Goal: Information Seeking & Learning: Learn about a topic

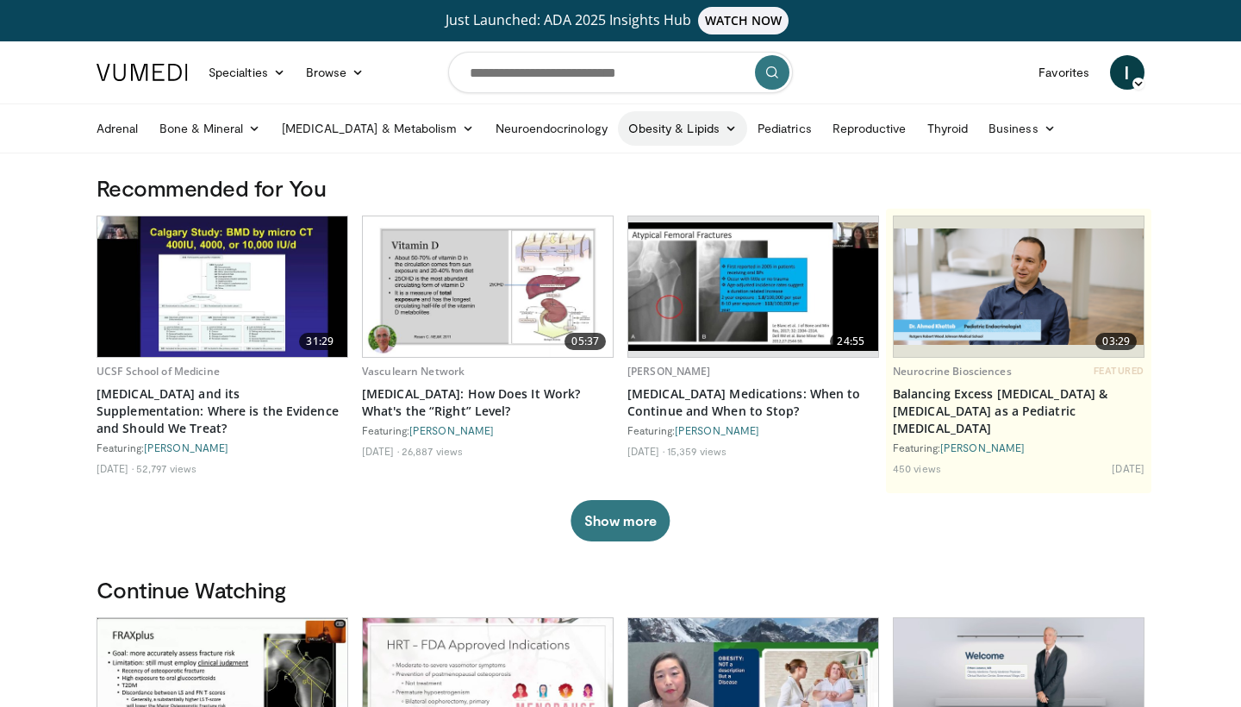
click at [618, 134] on link "Obesity & Lipids" at bounding box center [682, 128] width 129 height 34
click at [619, 189] on link "Obesity" at bounding box center [721, 197] width 205 height 28
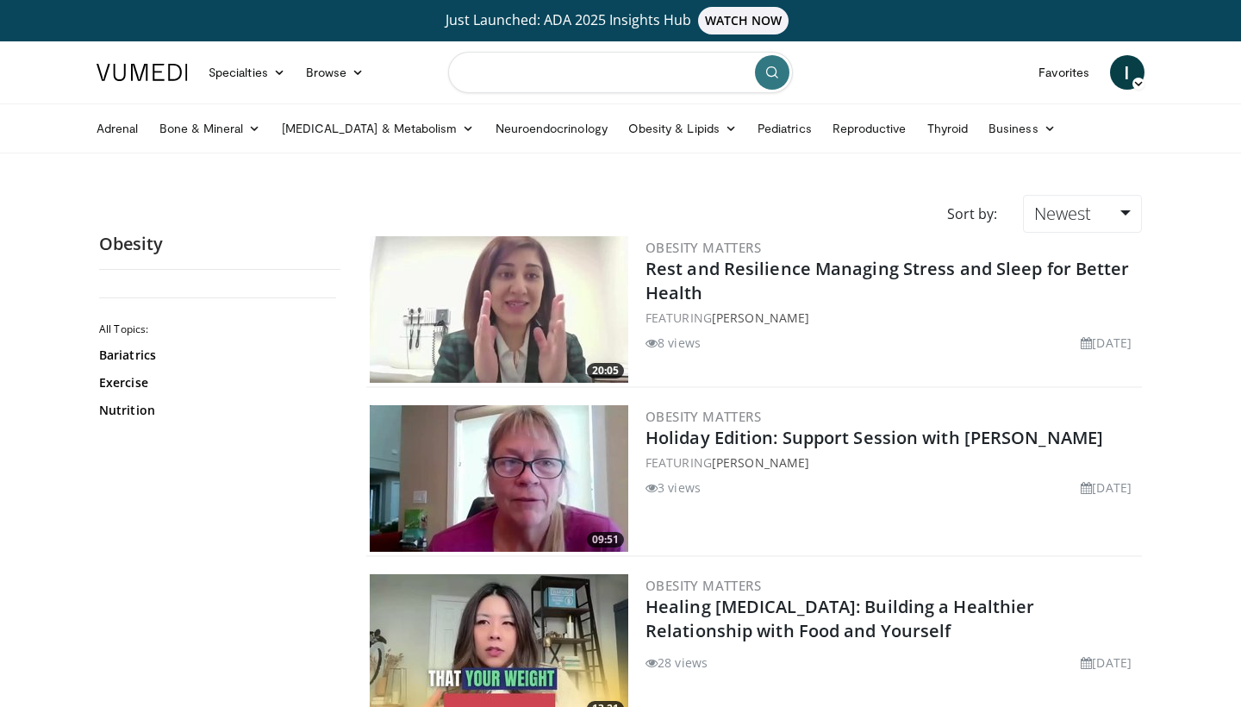
click at [523, 83] on input "Search topics, interventions" at bounding box center [620, 72] width 345 height 41
type input "**********"
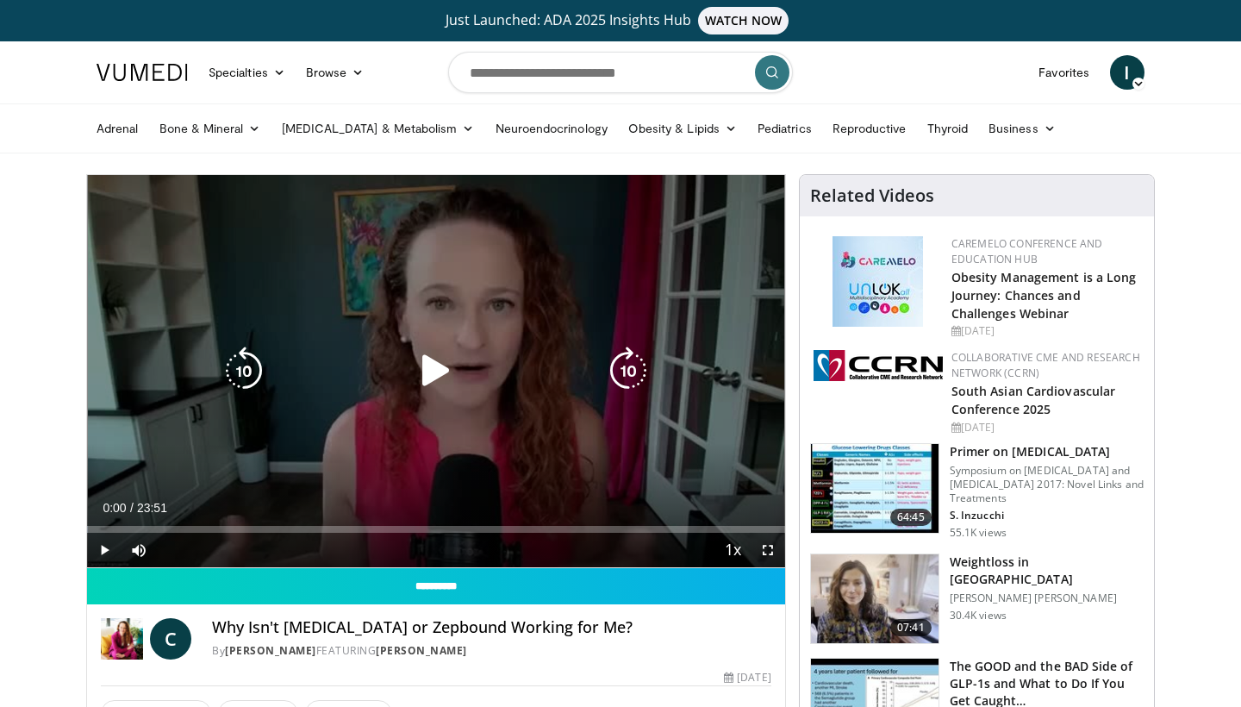
click at [429, 378] on icon "Video Player" at bounding box center [436, 370] width 48 height 48
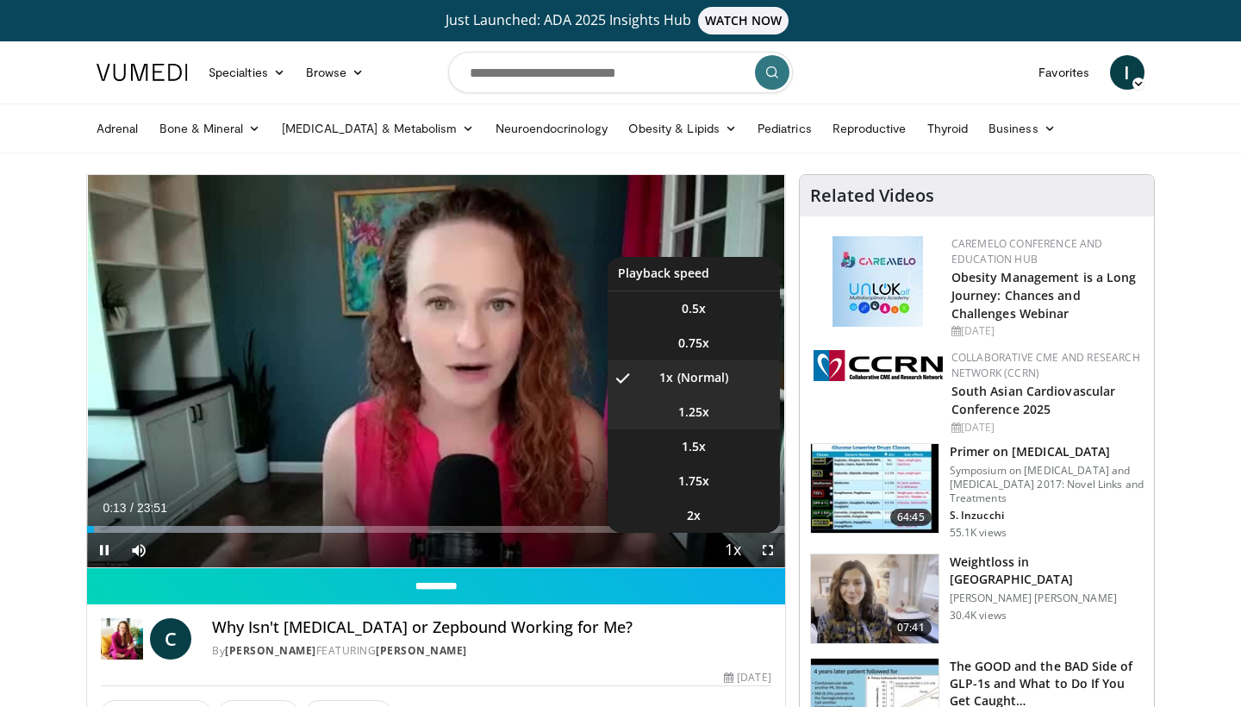
click at [671, 409] on li "1.25x" at bounding box center [694, 412] width 172 height 34
click at [727, 547] on span "Video Player" at bounding box center [733, 551] width 24 height 34
click at [660, 378] on span "1x" at bounding box center [666, 377] width 14 height 17
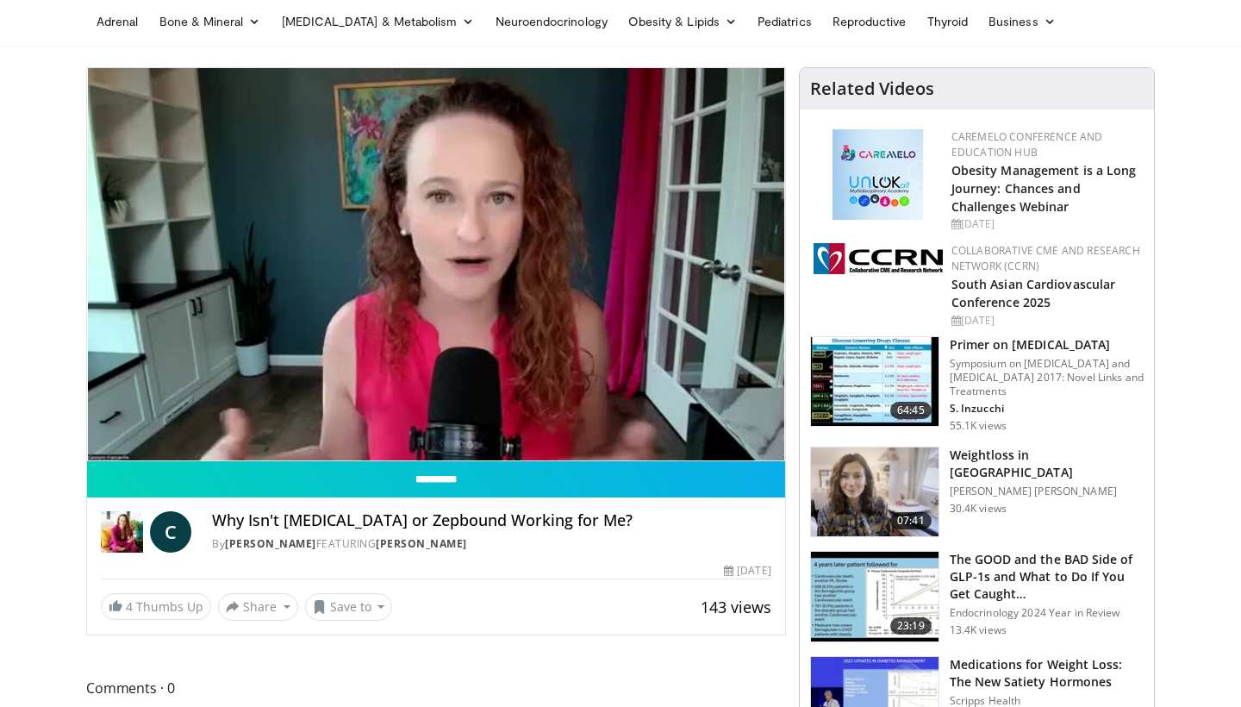
scroll to position [107, 0]
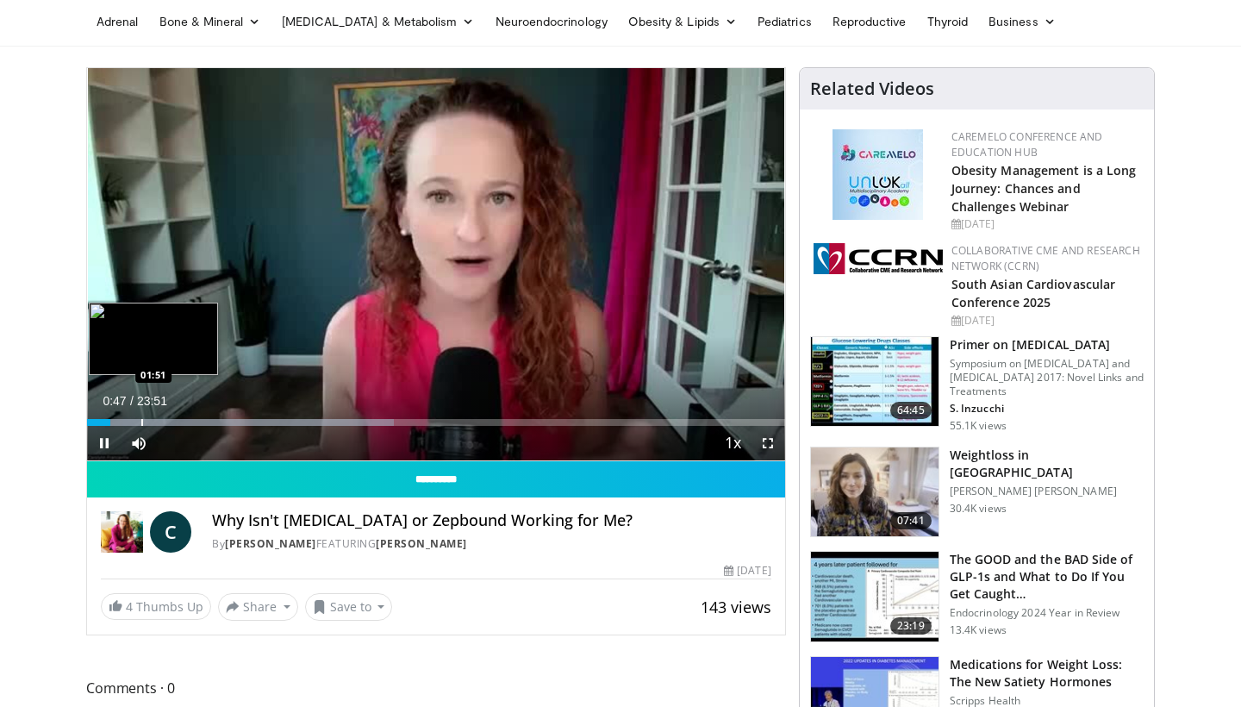
click at [141, 419] on div "Progress Bar" at bounding box center [142, 422] width 2 height 7
click at [130, 421] on div "Progress Bar" at bounding box center [131, 422] width 2 height 7
click at [122, 420] on div "Progress Bar" at bounding box center [123, 422] width 2 height 7
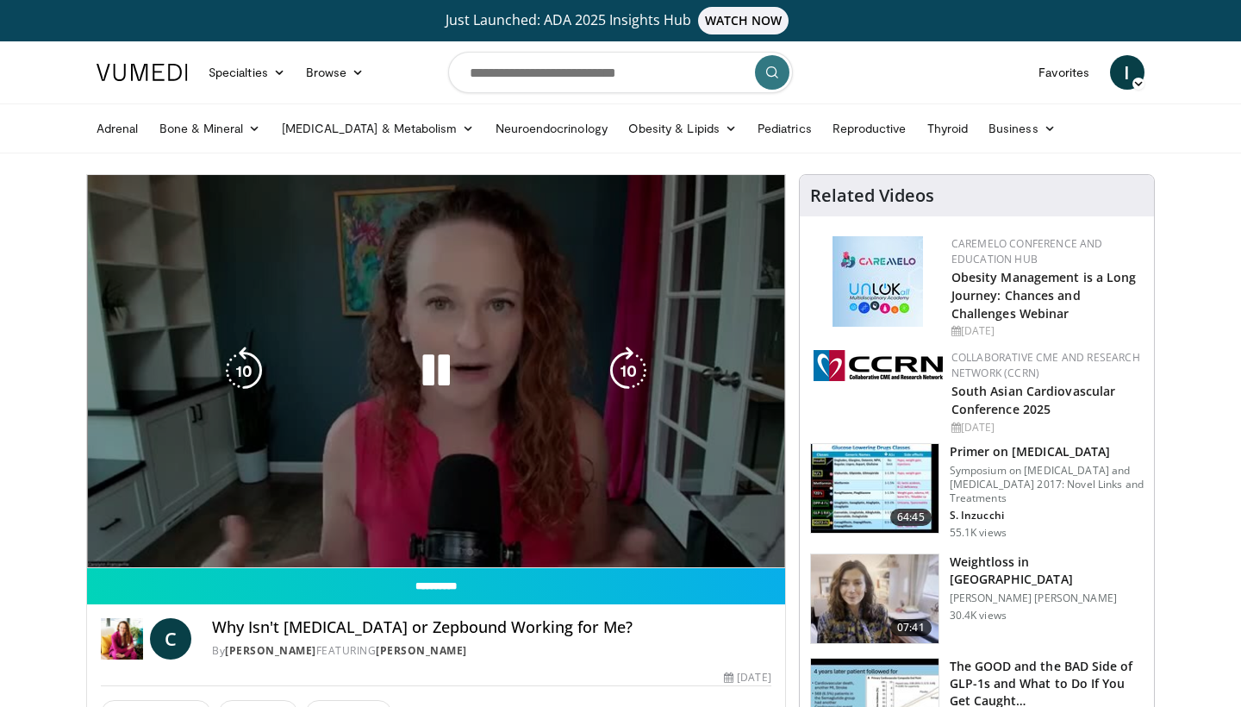
scroll to position [0, 0]
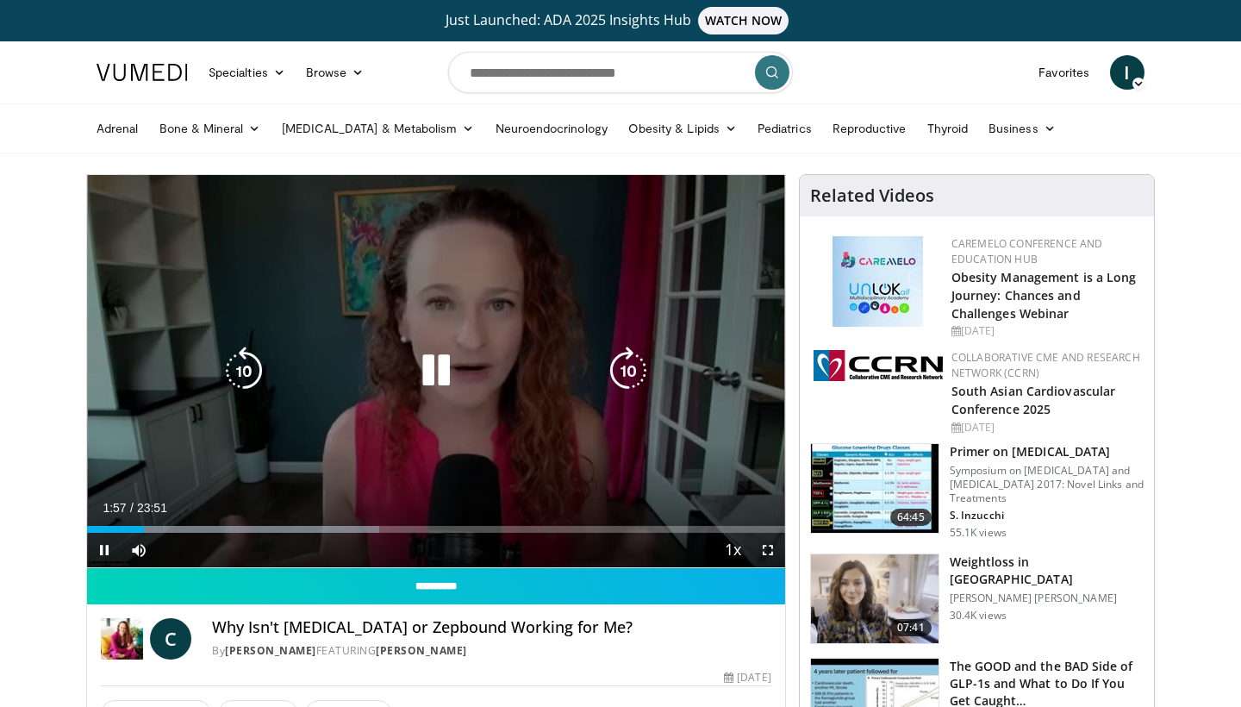
click at [434, 374] on div "10 seconds Tap to unmute" at bounding box center [436, 371] width 698 height 392
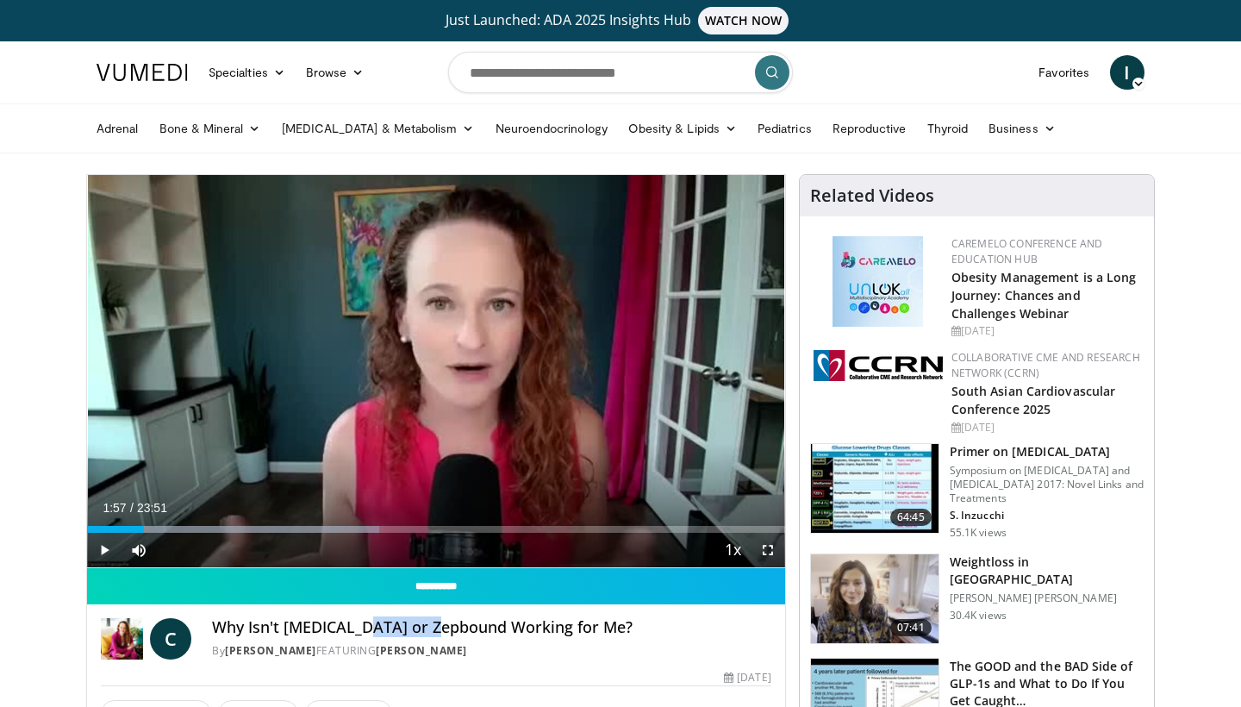
drag, startPoint x: 538, startPoint y: 628, endPoint x: 456, endPoint y: 623, distance: 82.0
click at [456, 623] on h4 "Why Isn't [MEDICAL_DATA] or Zepbound Working for Me?" at bounding box center [491, 627] width 558 height 19
copy h4 "Zepbound"
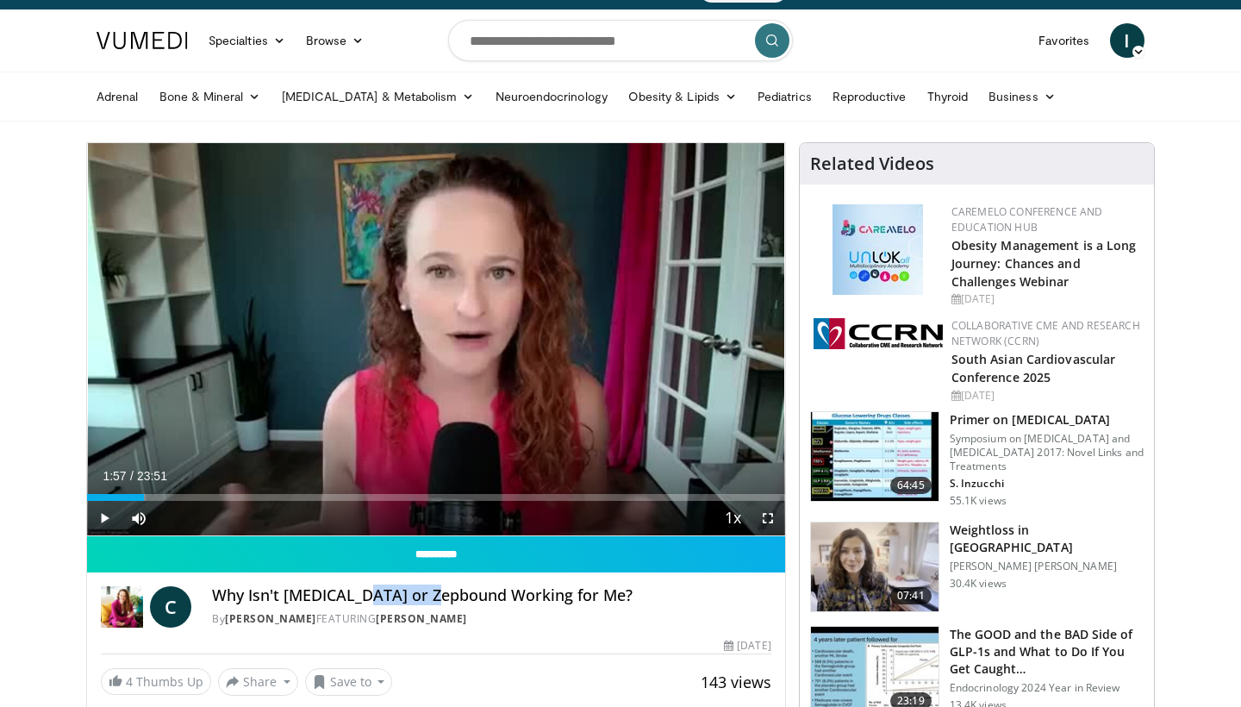
scroll to position [63, 0]
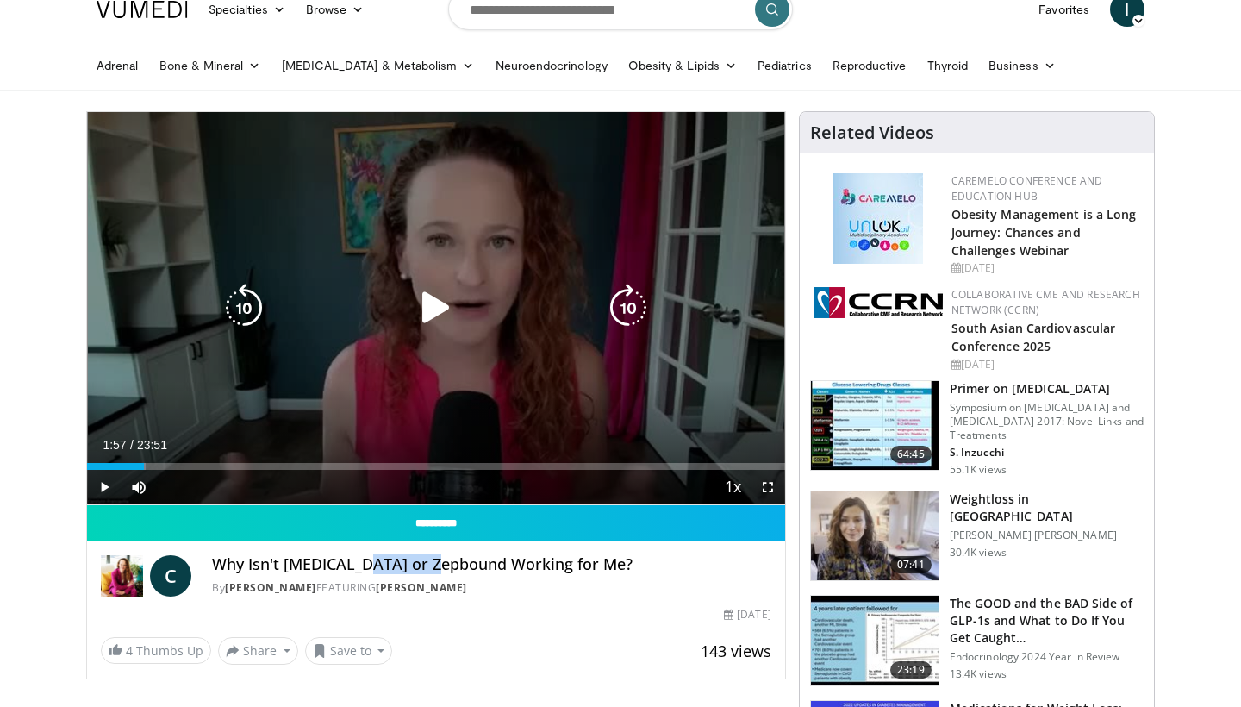
click at [416, 300] on icon "Video Player" at bounding box center [436, 308] width 48 height 48
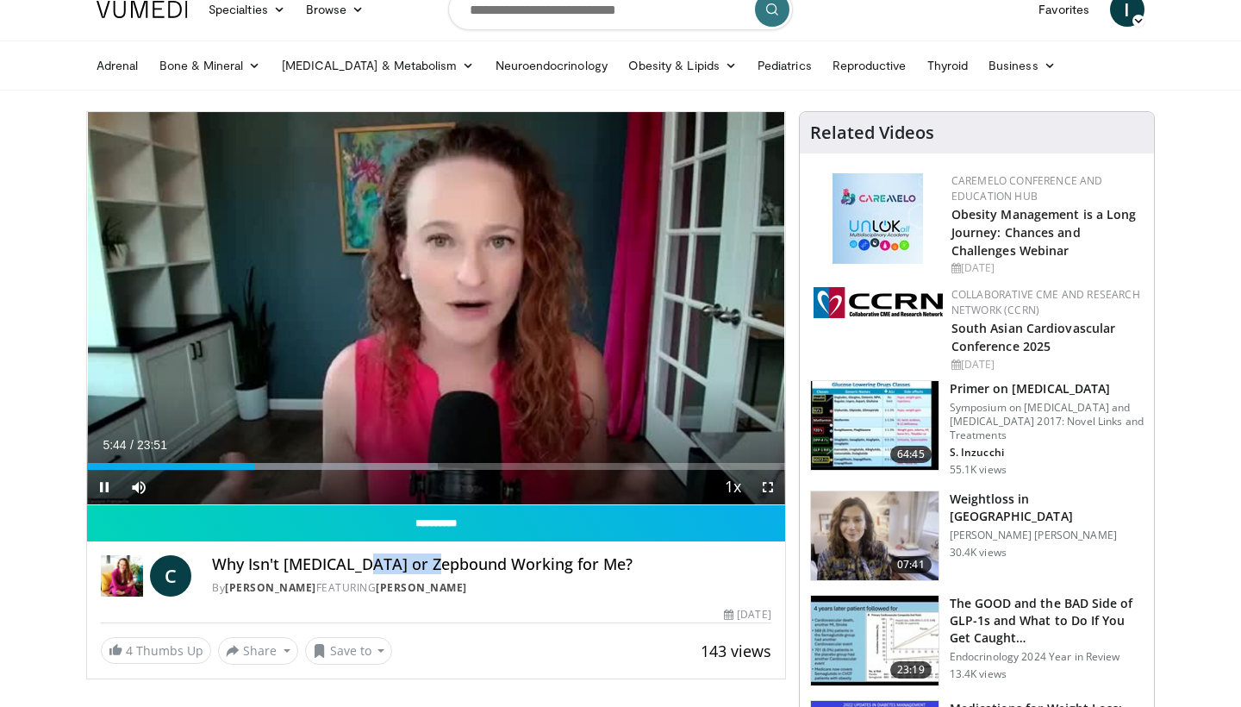
click at [105, 483] on span "Video Player" at bounding box center [104, 487] width 34 height 34
